Goal: Transaction & Acquisition: Subscribe to service/newsletter

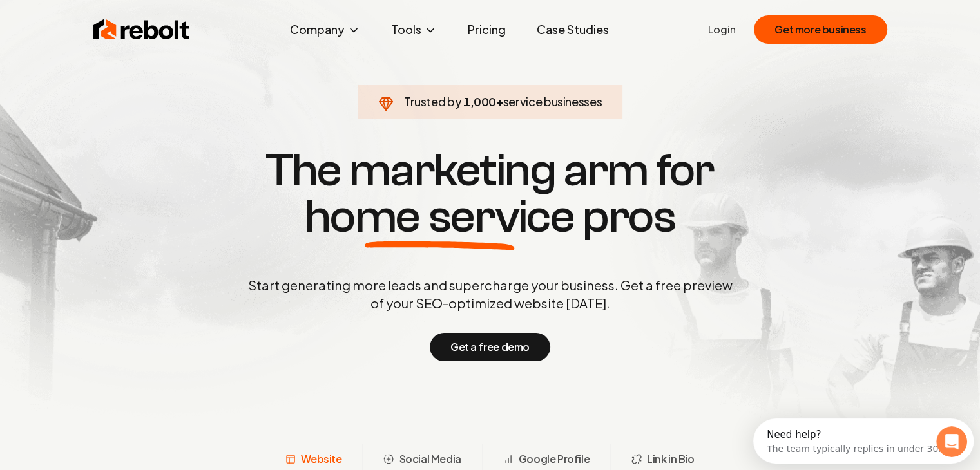
click at [147, 28] on img at bounding box center [141, 30] width 97 height 26
click at [490, 42] on link "Pricing" at bounding box center [487, 30] width 59 height 26
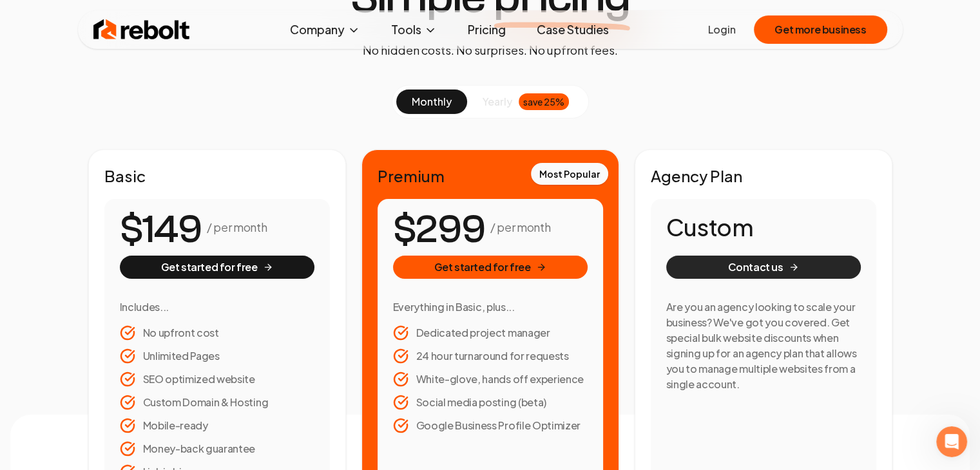
scroll to position [193, 0]
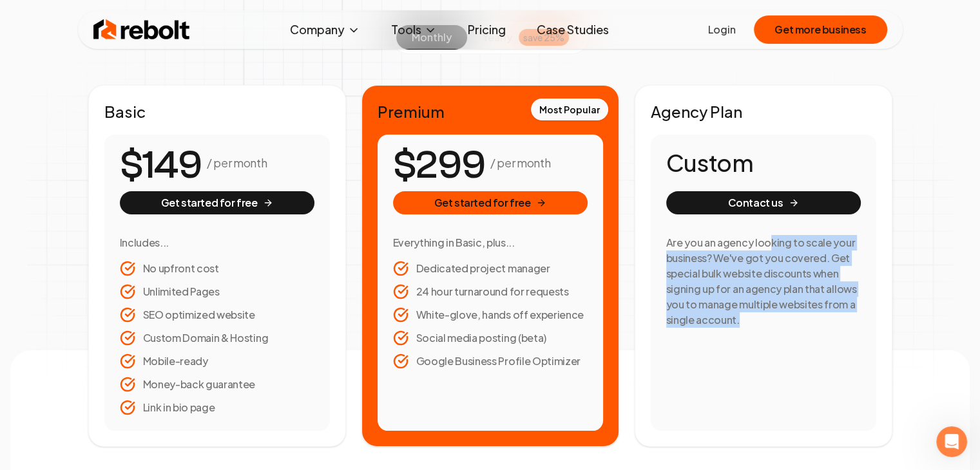
drag, startPoint x: 771, startPoint y: 244, endPoint x: 802, endPoint y: 317, distance: 79.7
click at [804, 320] on h3 "Are you an agency looking to scale your business? We've got you covered. Get sp…" at bounding box center [763, 281] width 195 height 93
click at [800, 316] on h3 "Are you an agency looking to scale your business? We've got you covered. Get sp…" at bounding box center [763, 281] width 195 height 93
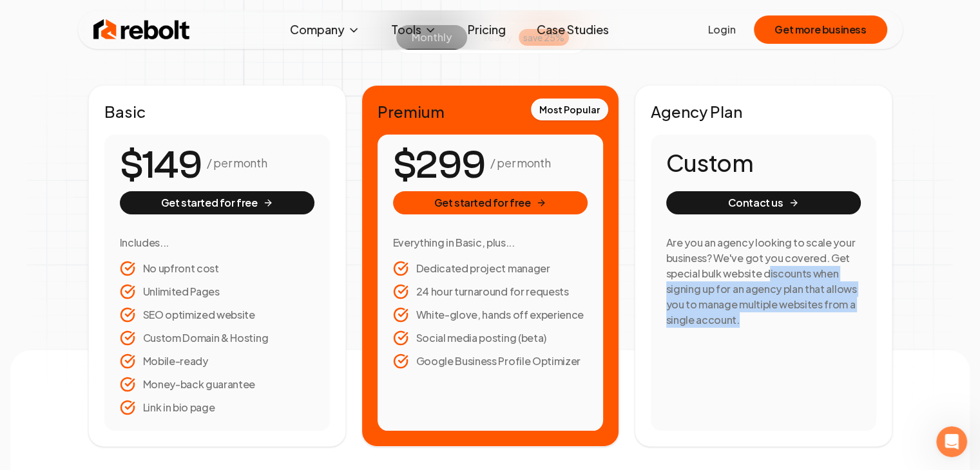
drag, startPoint x: 771, startPoint y: 280, endPoint x: 780, endPoint y: 320, distance: 41.7
click at [781, 322] on h3 "Are you an agency looking to scale your business? We've got you covered. Get sp…" at bounding box center [763, 281] width 195 height 93
click at [779, 320] on h3 "Are you an agency looking to scale your business? We've got you covered. Get sp…" at bounding box center [763, 281] width 195 height 93
drag, startPoint x: 757, startPoint y: 295, endPoint x: 768, endPoint y: 323, distance: 29.6
click at [768, 323] on h3 "Are you an agency looking to scale your business? We've got you covered. Get sp…" at bounding box center [763, 281] width 195 height 93
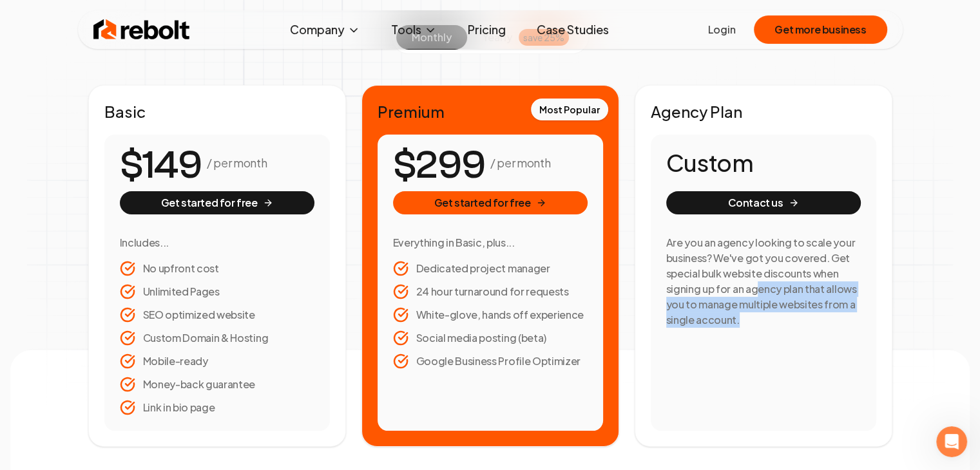
click at [768, 322] on h3 "Are you an agency looking to scale your business? We've got you covered. Get sp…" at bounding box center [763, 281] width 195 height 93
